Goal: Task Accomplishment & Management: Manage account settings

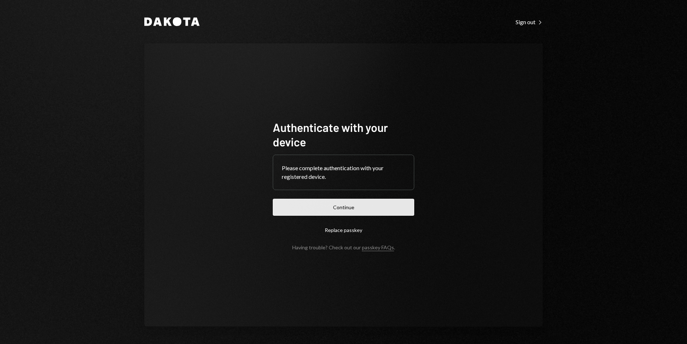
click at [377, 202] on button "Continue" at bounding box center [343, 206] width 141 height 17
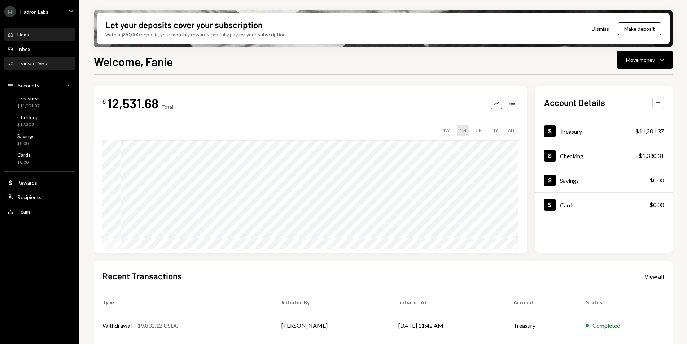
click at [44, 66] on div "Activities Transactions" at bounding box center [27, 63] width 40 height 6
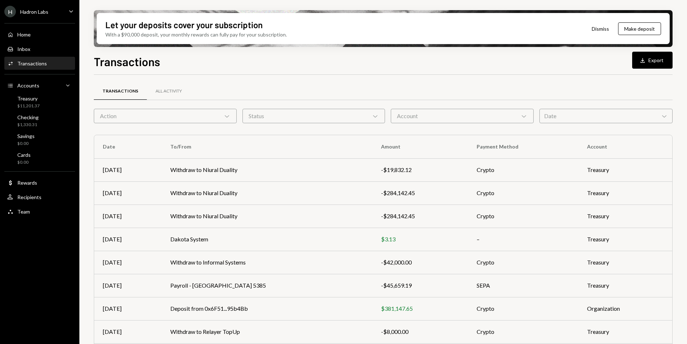
click at [556, 115] on div "Date Chevron Down" at bounding box center [605, 116] width 133 height 14
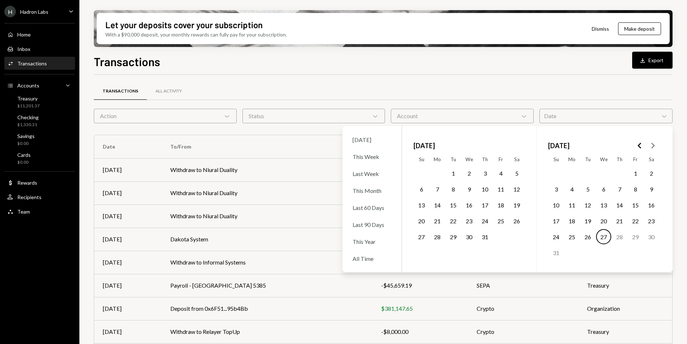
click at [453, 175] on button "1" at bounding box center [453, 172] width 15 height 15
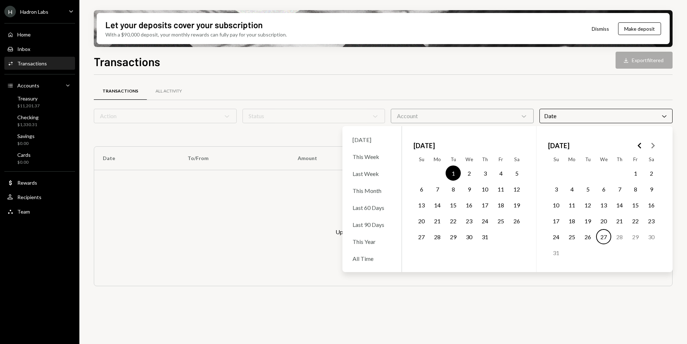
click at [483, 174] on button "3" at bounding box center [484, 172] width 15 height 15
click at [488, 97] on div "Transactions All Activity" at bounding box center [383, 91] width 579 height 18
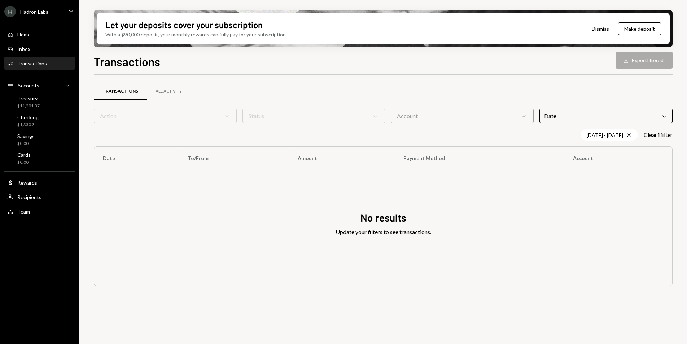
click at [401, 75] on div "Transactions All Activity Action Chevron Down Status Chevron Down Account Chevr…" at bounding box center [383, 188] width 579 height 226
click at [41, 66] on div "Activities Transactions" at bounding box center [39, 63] width 65 height 12
click at [627, 135] on icon "Cross" at bounding box center [629, 135] width 6 height 6
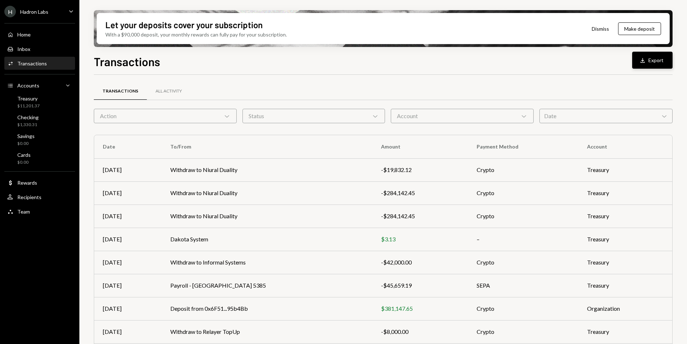
click at [655, 63] on button "Download Export" at bounding box center [652, 60] width 40 height 17
click at [31, 13] on div "Hadron Labs" at bounding box center [34, 12] width 28 height 6
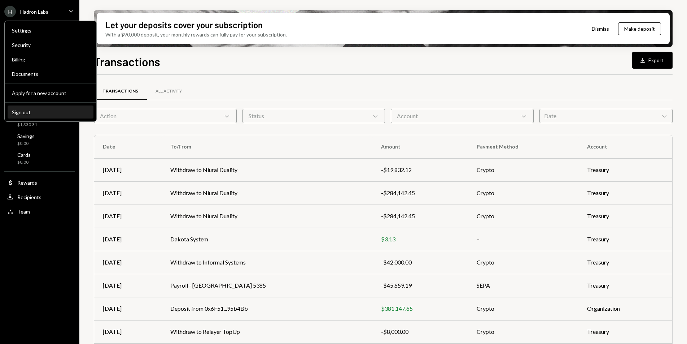
click at [40, 110] on div "Sign out" at bounding box center [50, 112] width 77 height 6
